Goal: Register for event/course

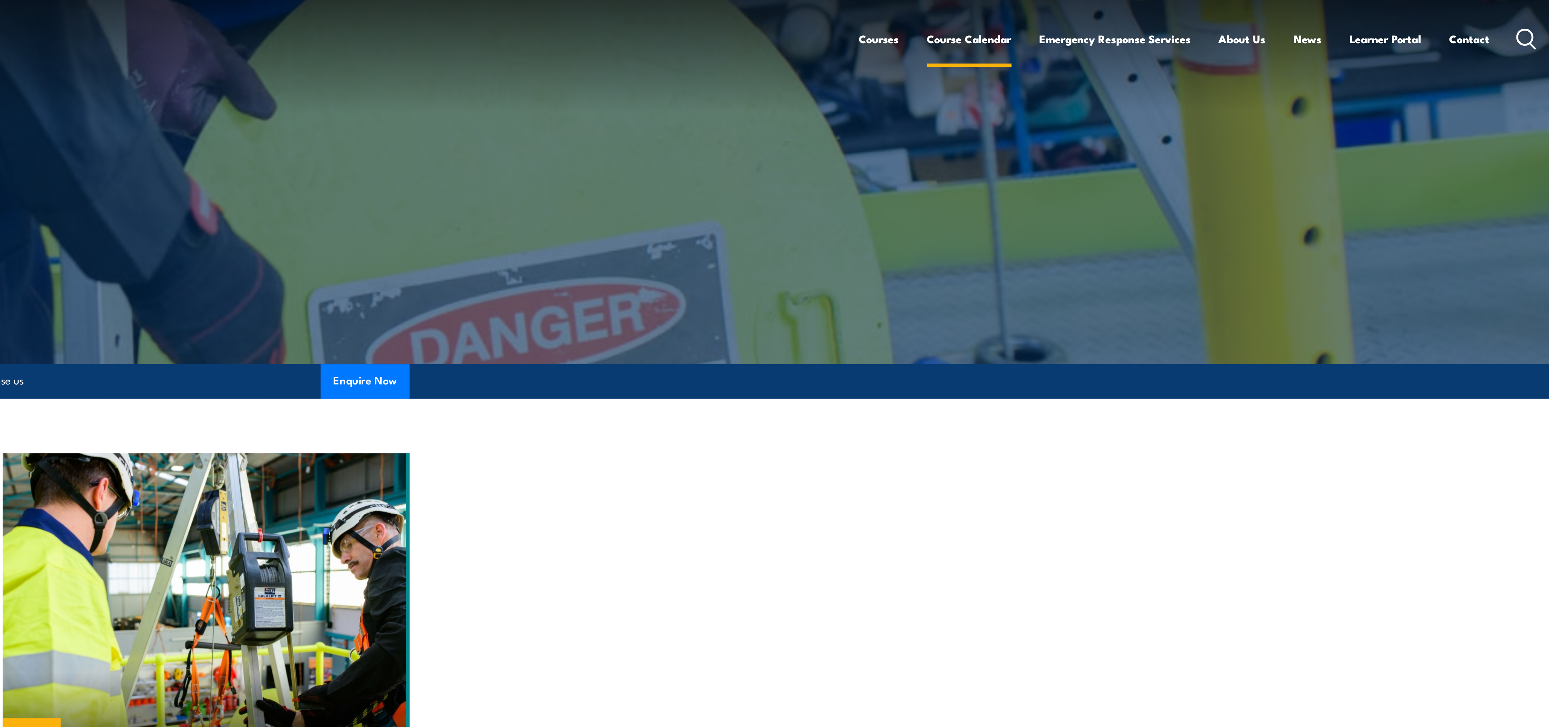
click at [392, 21] on link "Course Calendar" at bounding box center [1274, 20] width 43 height 17
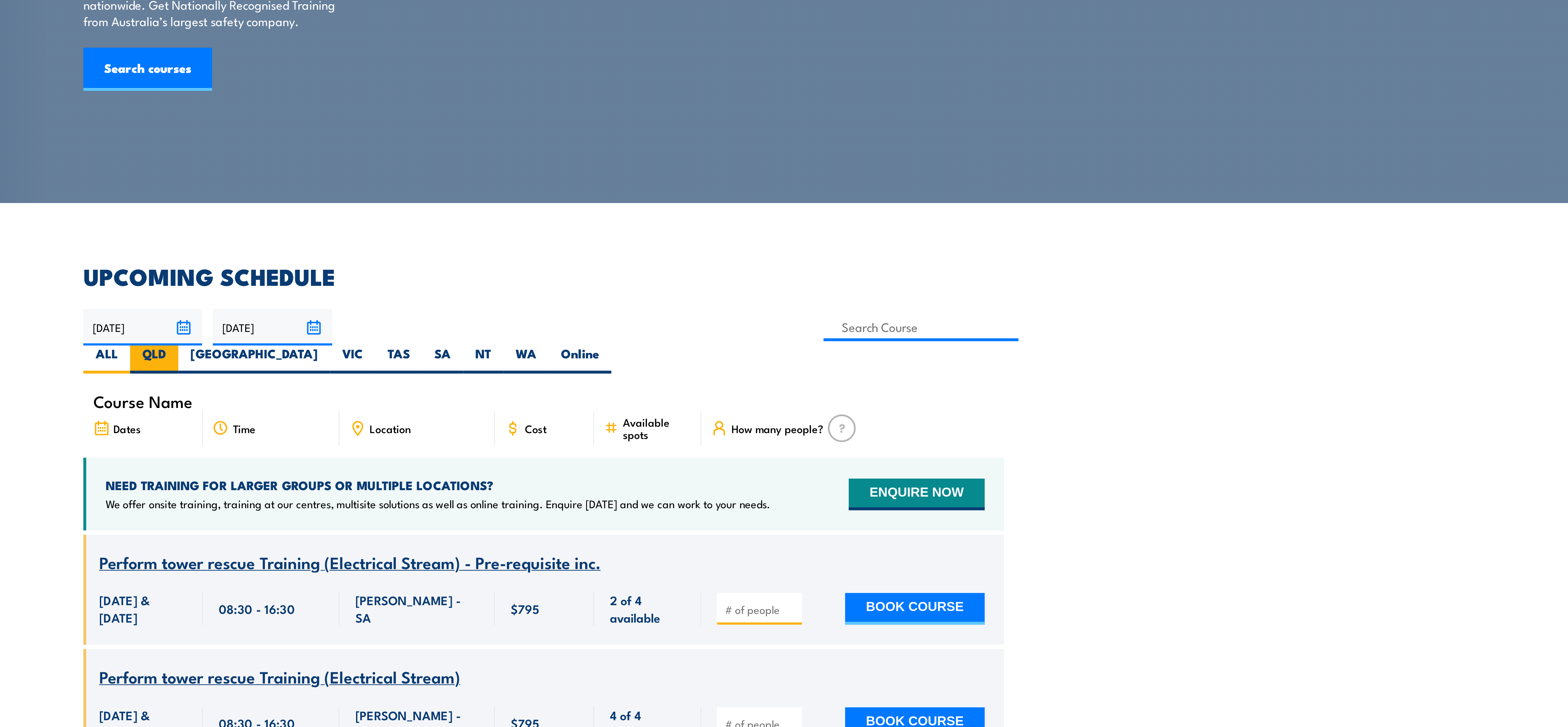
click at [620, 248] on label "QLD" at bounding box center [609, 255] width 21 height 13
click at [619, 248] on input "QLD" at bounding box center [617, 250] width 4 height 4
radio input "true"
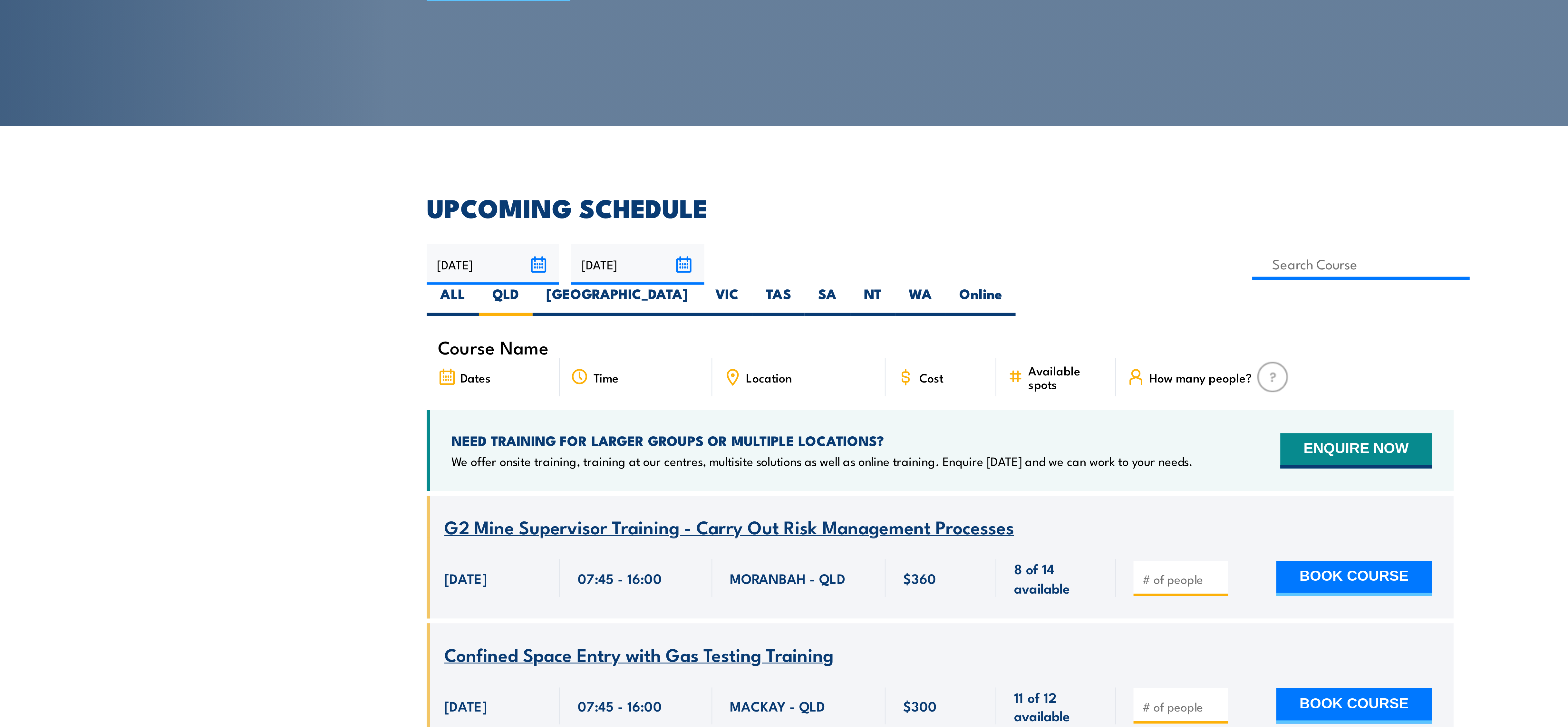
click at [681, 333] on div "Course Name G2 Mine Supervisor Training - Carry Out Risk Management Processes" at bounding box center [784, 342] width 413 height 17
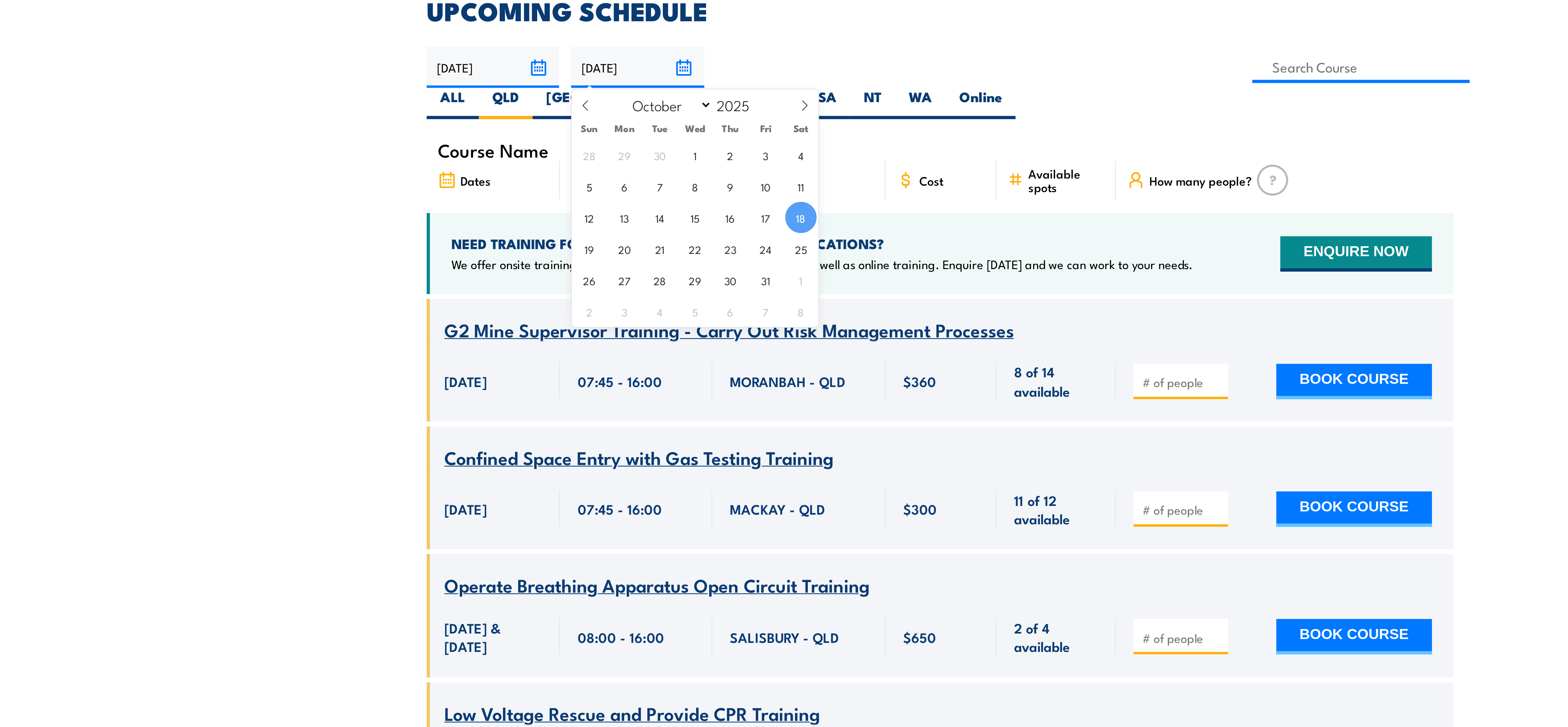
click at [677, 234] on input "[DATE]" at bounding box center [662, 240] width 53 height 16
click at [729, 253] on span at bounding box center [730, 258] width 11 height 18
select select "10"
click at [643, 337] on span "30" at bounding box center [643, 338] width 13 height 13
type input "[DATE]"
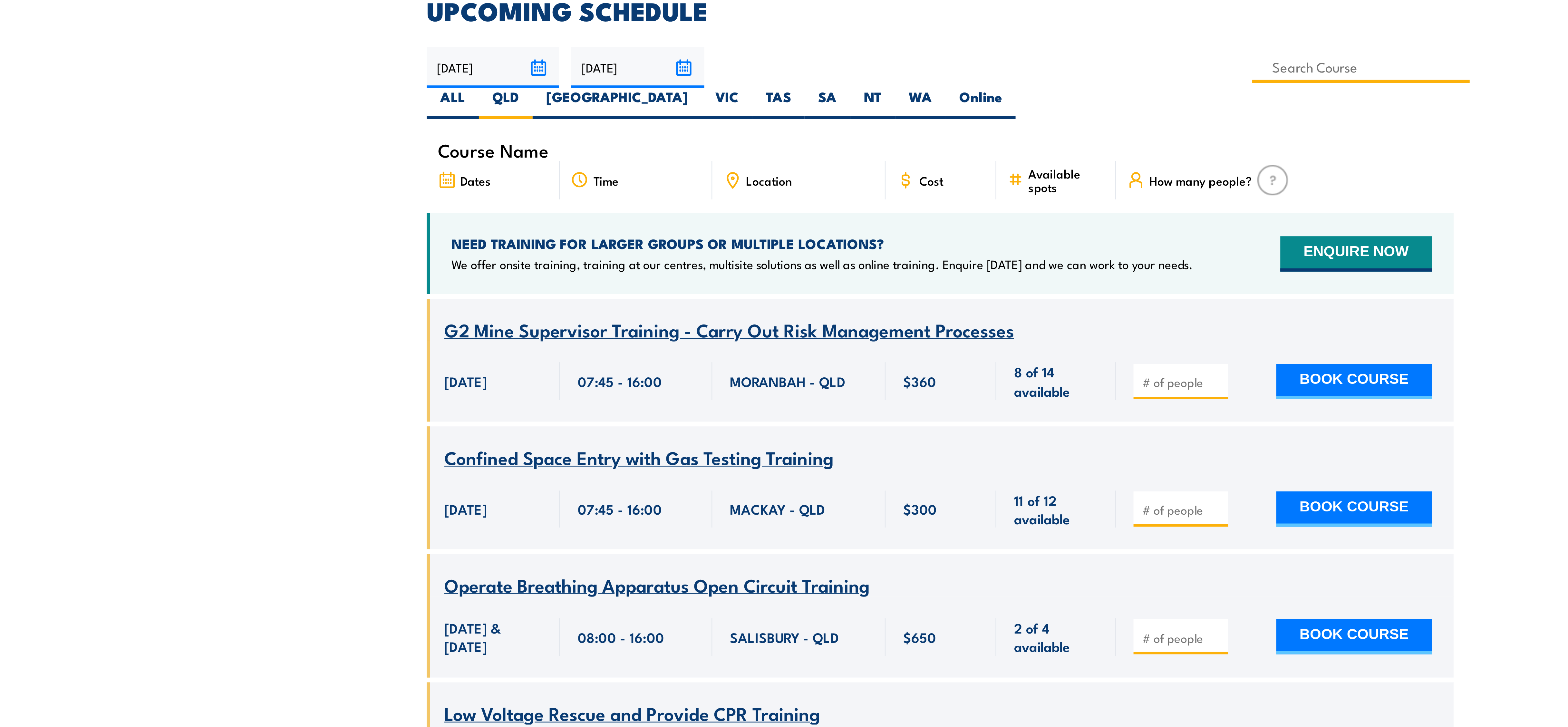
click at [909, 237] on input at bounding box center [953, 240] width 87 height 13
type input "Conduct telescopic materials handler operations Training"
